Goal: Unclear

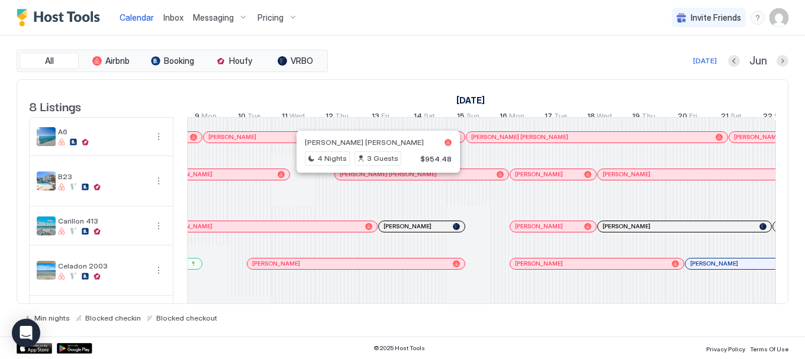
click at [373, 179] on div at bounding box center [373, 174] width 9 height 9
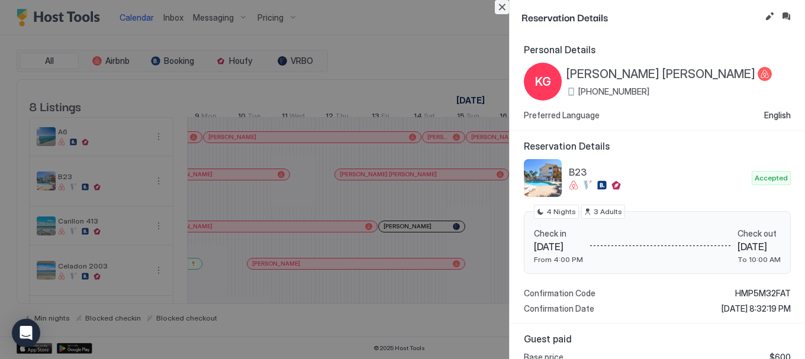
click at [500, 7] on button "Close" at bounding box center [502, 7] width 14 height 14
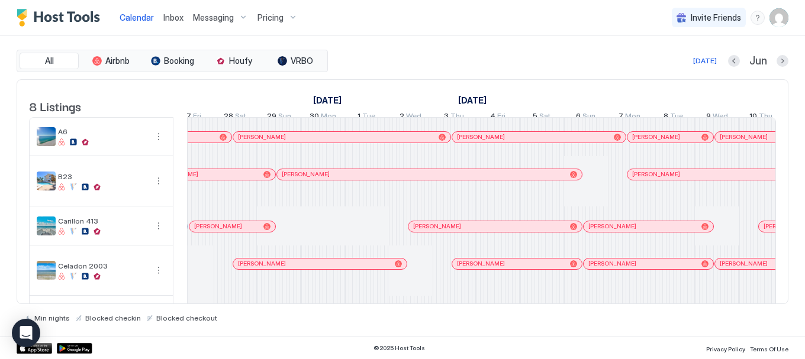
click at [697, 56] on div "[DATE] Jun" at bounding box center [559, 61] width 458 height 14
click at [705, 62] on div "[DATE]" at bounding box center [705, 61] width 24 height 11
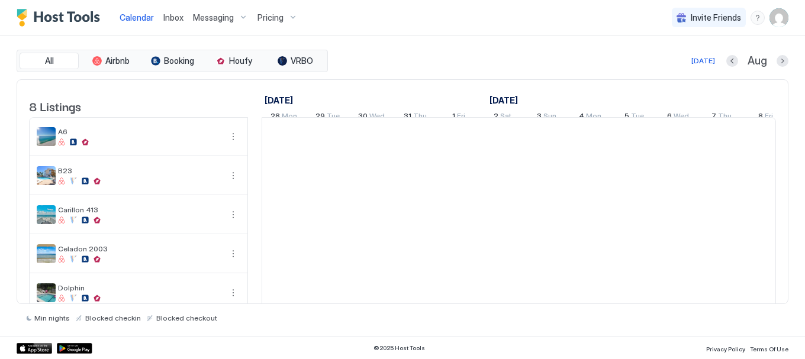
scroll to position [0, 658]
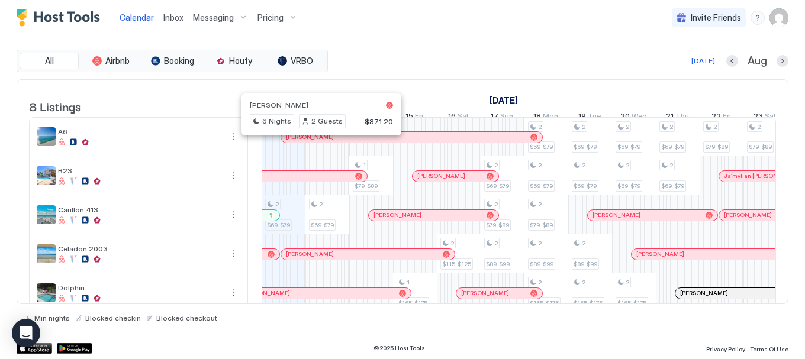
click at [317, 142] on div at bounding box center [316, 137] width 9 height 9
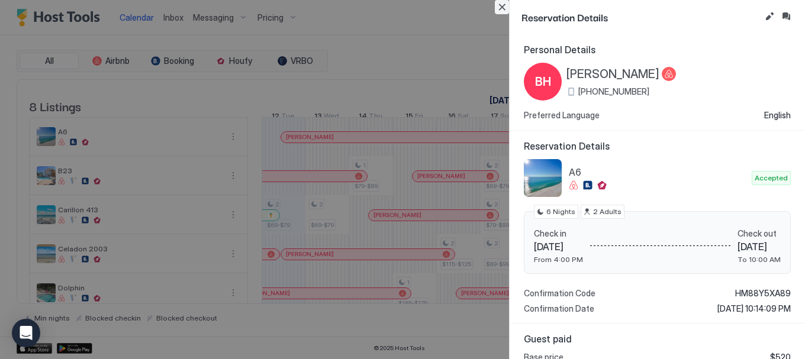
click at [499, 8] on button "Close" at bounding box center [502, 7] width 14 height 14
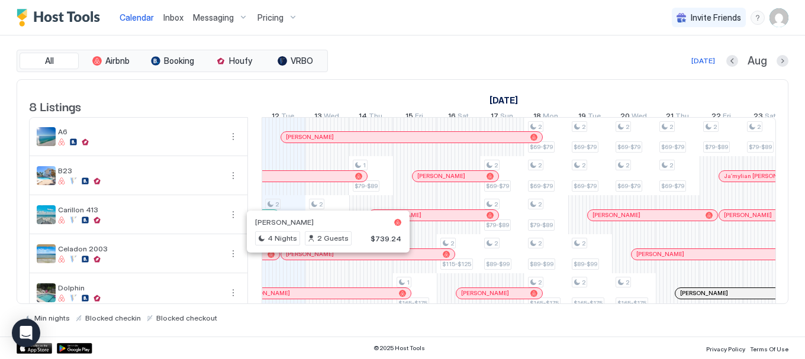
click at [323, 259] on div at bounding box center [322, 254] width 9 height 9
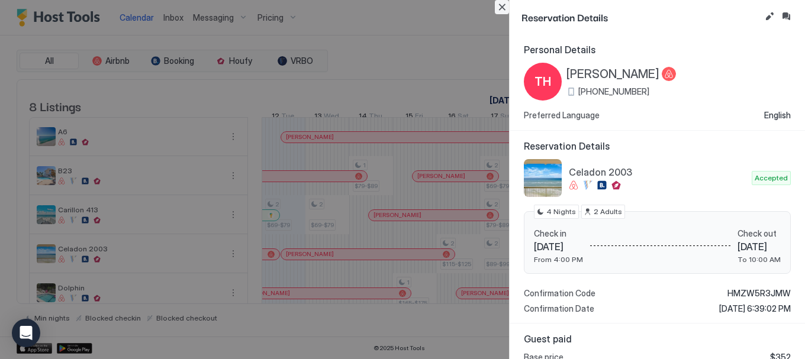
click at [501, 9] on button "Close" at bounding box center [502, 7] width 14 height 14
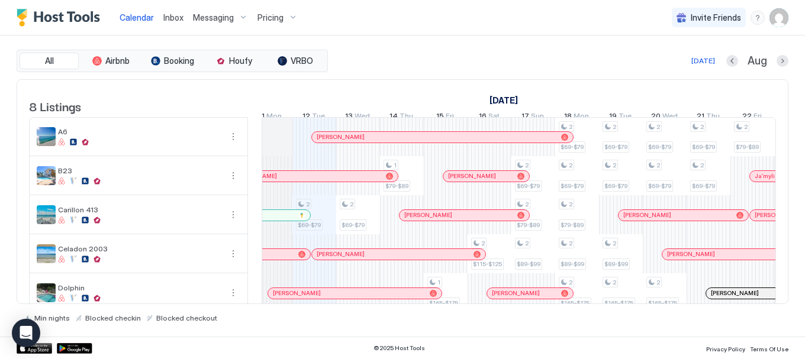
scroll to position [0, 0]
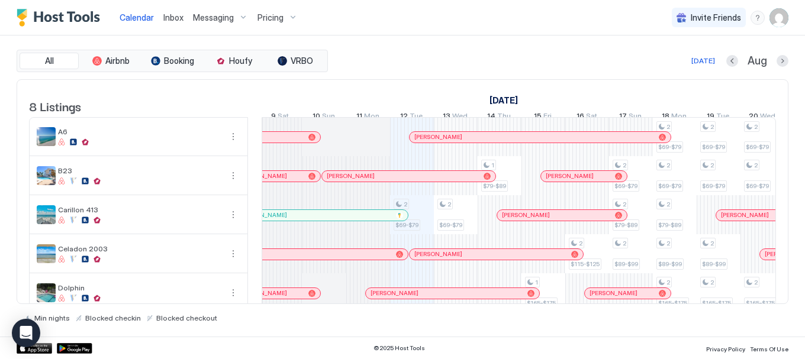
click at [345, 220] on div at bounding box center [345, 215] width 9 height 9
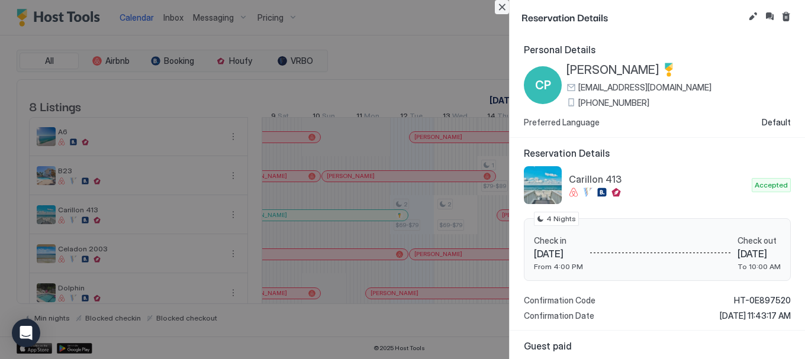
click at [502, 9] on button "Close" at bounding box center [502, 7] width 14 height 14
